Goal: Transaction & Acquisition: Book appointment/travel/reservation

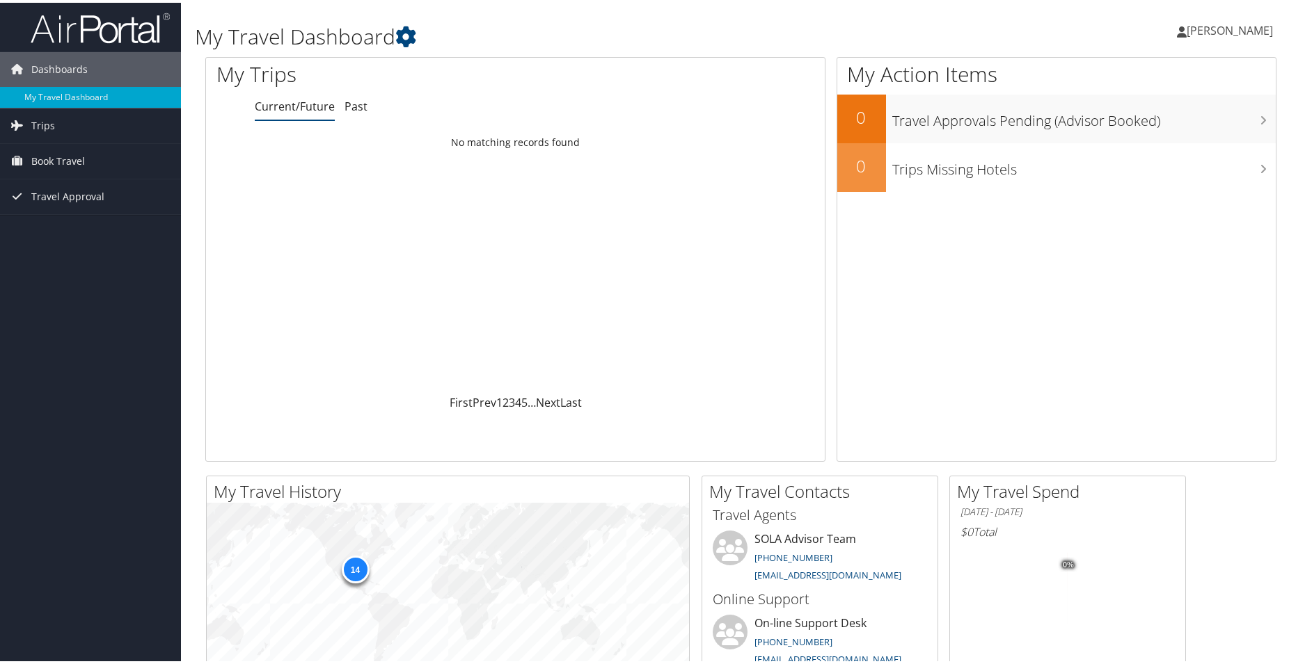
click at [1212, 24] on span "[PERSON_NAME]" at bounding box center [1229, 27] width 86 height 15
click at [1133, 127] on link "View Travel Profile" at bounding box center [1190, 124] width 155 height 24
click at [118, 315] on div "Dashboards My Travel Dashboard Trips Current/Future Trips Past Trips Trips Miss…" at bounding box center [650, 525] width 1300 height 1051
click at [56, 161] on span "Book Travel" at bounding box center [58, 158] width 54 height 35
click at [81, 210] on link "Book/Manage Online Trips" at bounding box center [90, 207] width 181 height 21
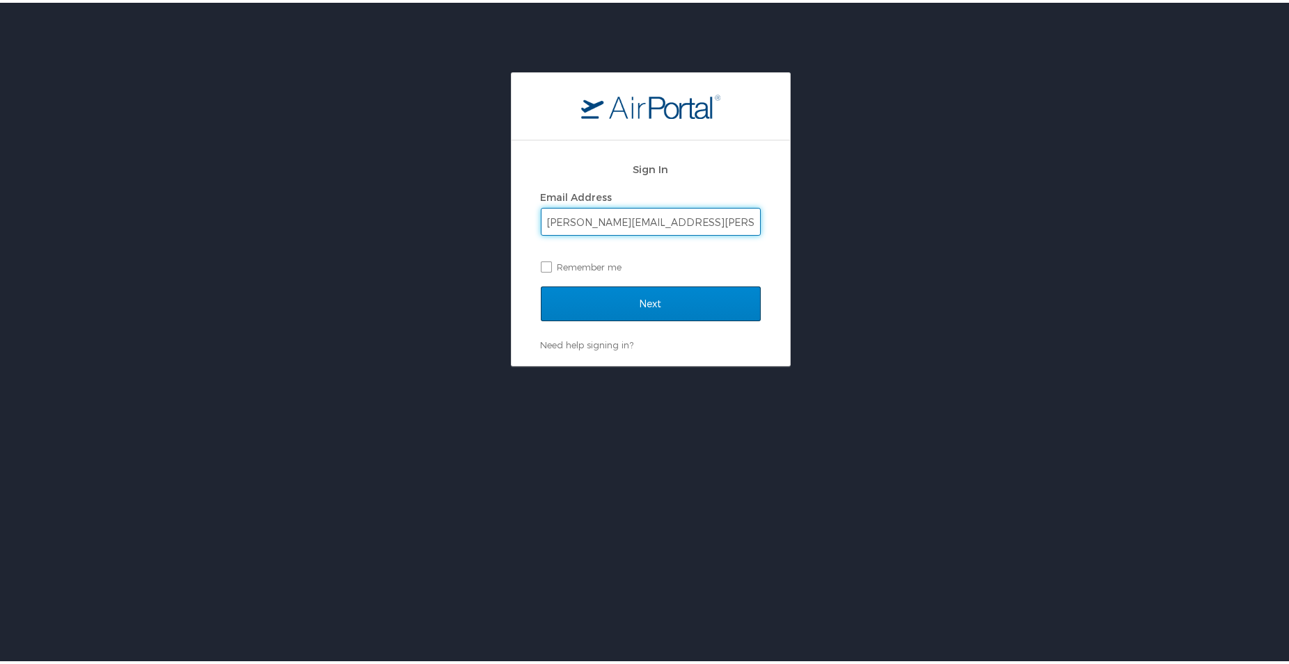
type input "[PERSON_NAME][EMAIL_ADDRESS][PERSON_NAME][DOMAIN_NAME]"
click at [642, 298] on input "Next" at bounding box center [651, 301] width 220 height 35
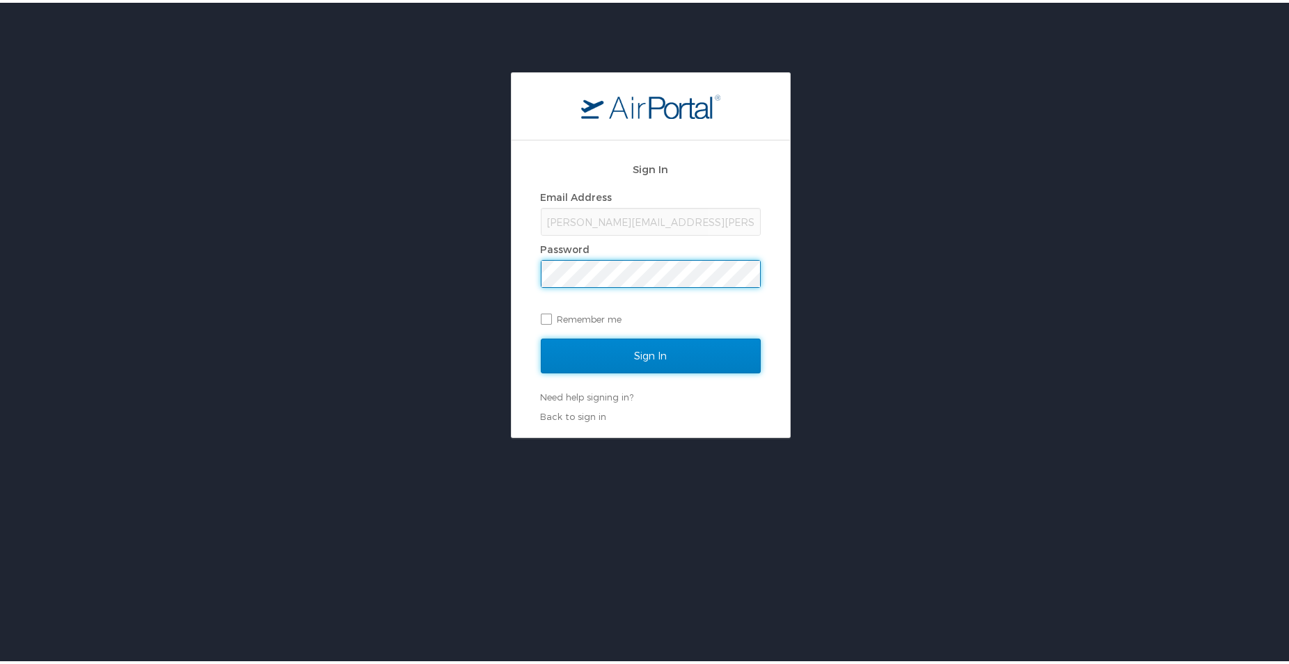
click at [635, 358] on input "Sign In" at bounding box center [651, 353] width 220 height 35
